Goal: Navigation & Orientation: Find specific page/section

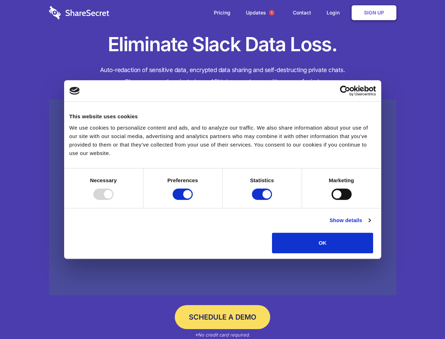
click at [114, 200] on div at bounding box center [103, 193] width 20 height 11
click at [193, 200] on input "Preferences" at bounding box center [183, 193] width 20 height 11
checkbox input "false"
click at [263, 200] on input "Statistics" at bounding box center [262, 193] width 20 height 11
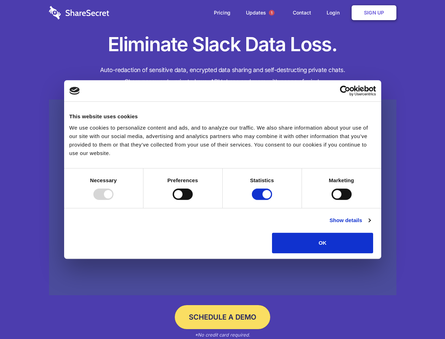
checkbox input "false"
click at [332, 200] on input "Marketing" at bounding box center [342, 193] width 20 height 11
checkbox input "true"
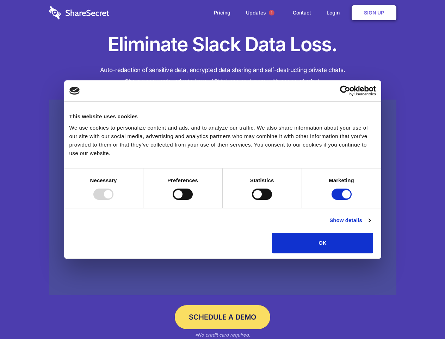
click at [371, 224] on link "Show details" at bounding box center [350, 220] width 41 height 8
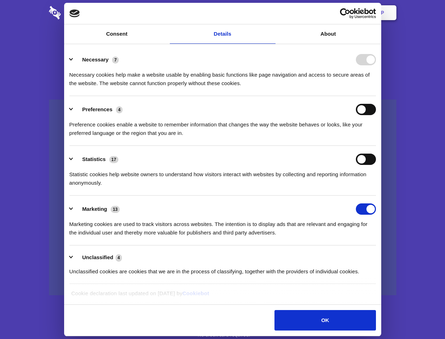
click at [376, 146] on li "Preferences 4 Preference cookies enable a website to remember information that …" at bounding box center [222, 121] width 307 height 50
click at [272, 13] on span "1" at bounding box center [272, 13] width 6 height 6
